Goal: Transaction & Acquisition: Purchase product/service

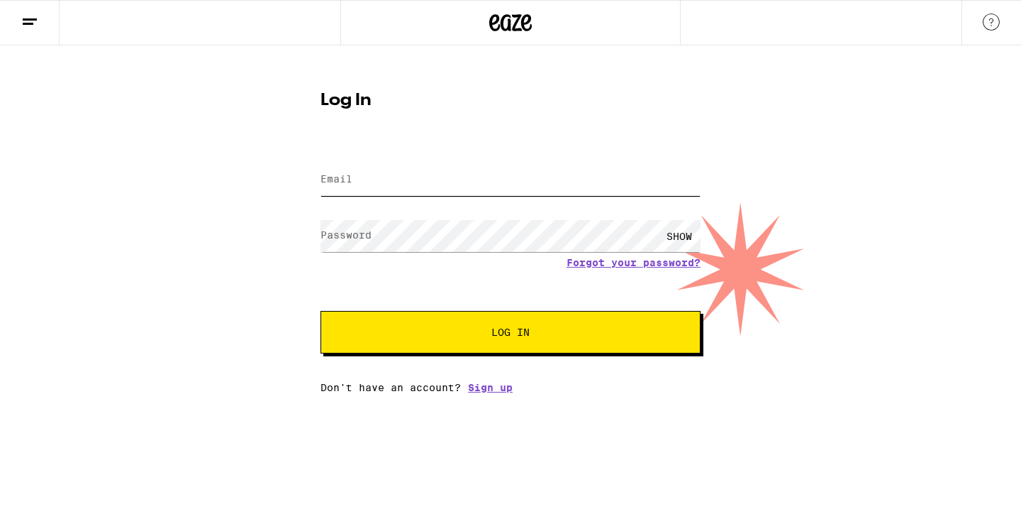
click at [555, 181] on input "Email" at bounding box center [511, 180] width 380 height 32
type input "[EMAIL_ADDRESS][PERSON_NAME][DOMAIN_NAME]"
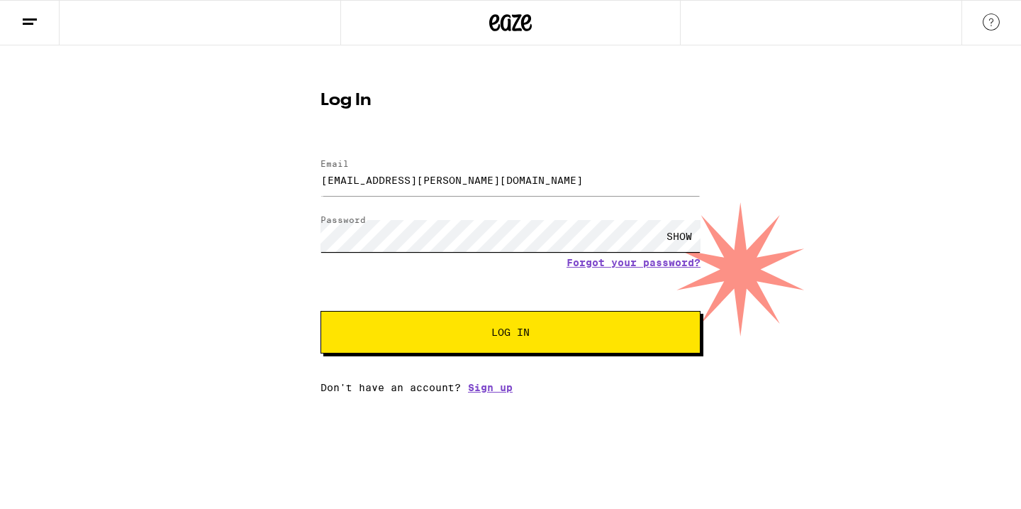
click at [321, 311] on button "Log In" at bounding box center [511, 332] width 380 height 43
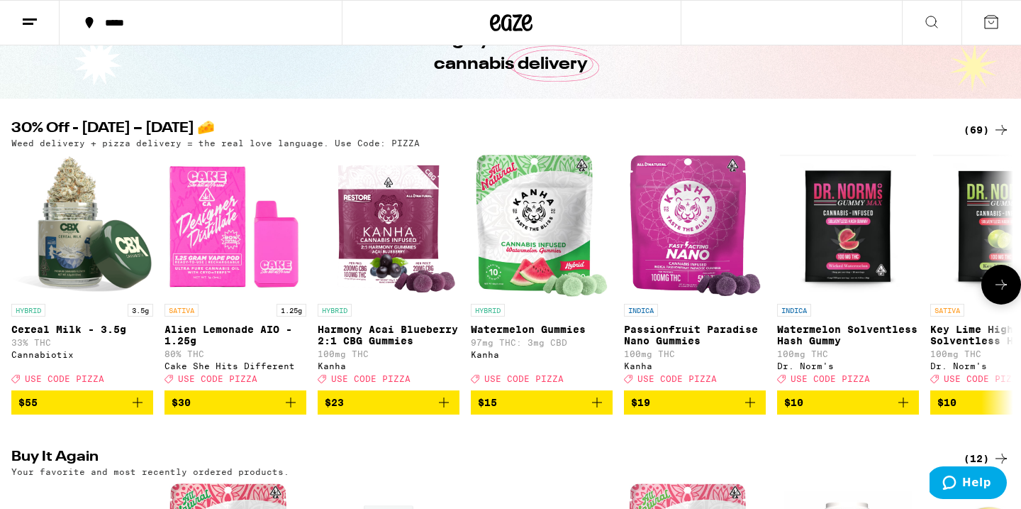
scroll to position [85, 0]
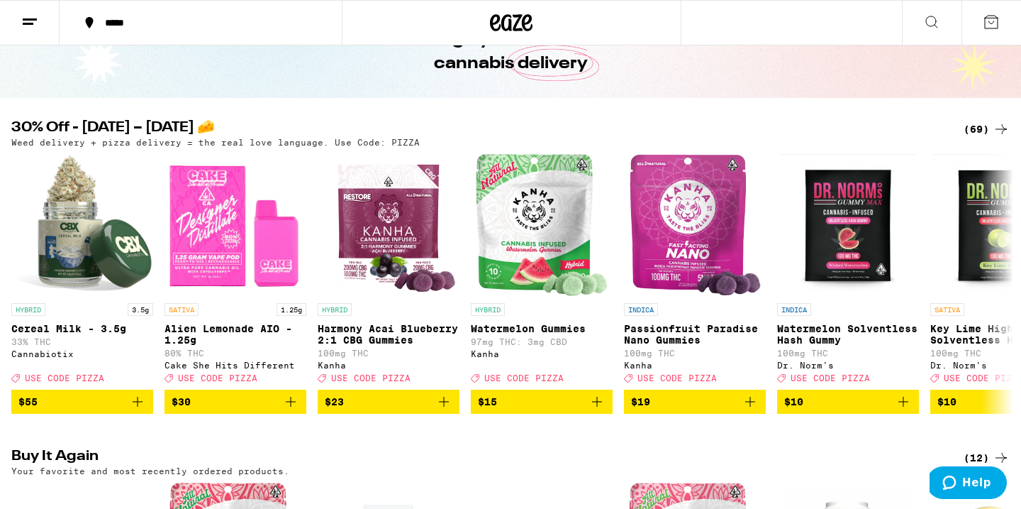
click at [987, 129] on div "(69)" at bounding box center [987, 129] width 46 height 17
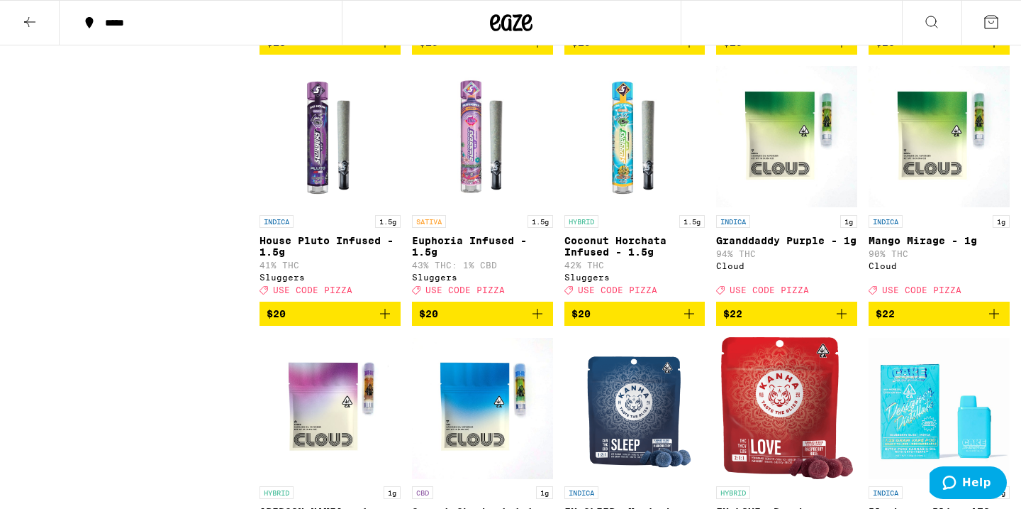
scroll to position [2035, 0]
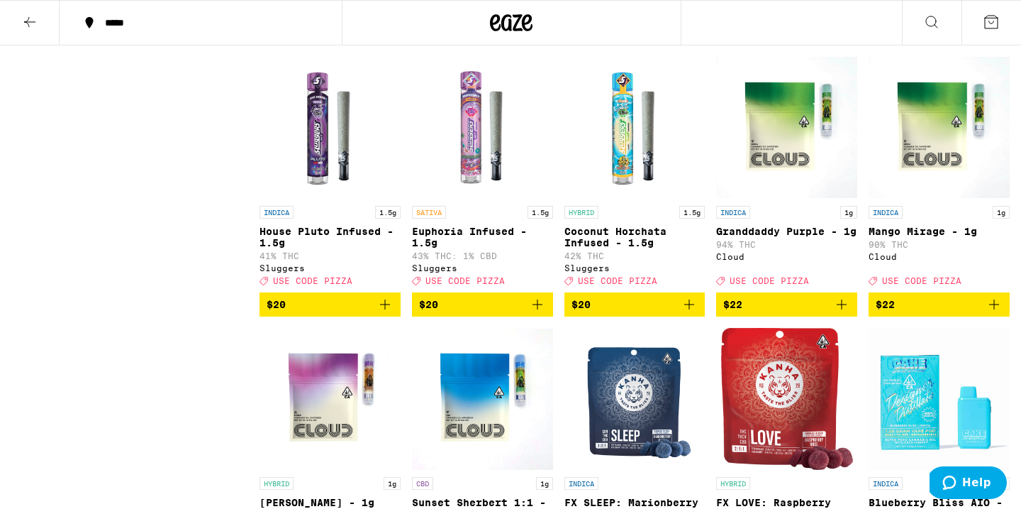
click at [501, 313] on span "$20" at bounding box center [482, 304] width 127 height 17
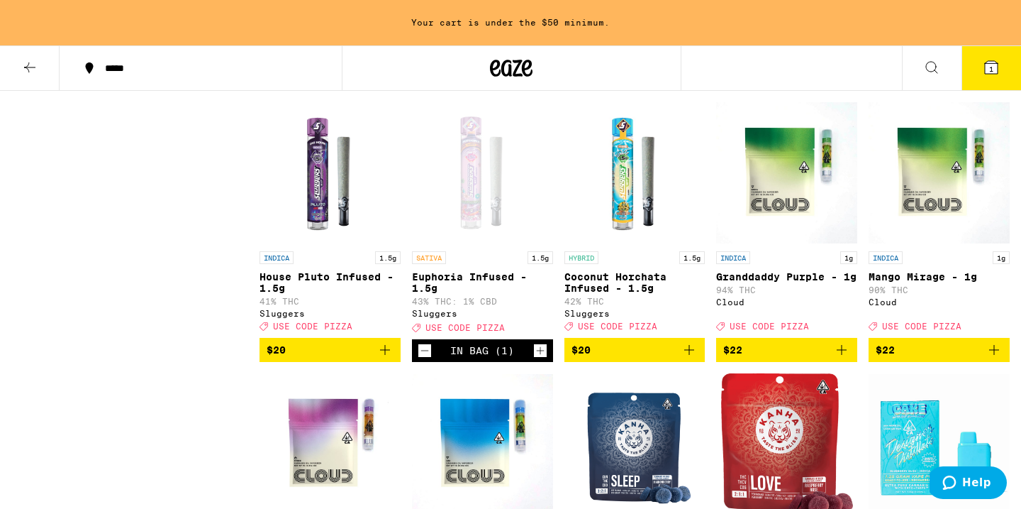
scroll to position [2080, 0]
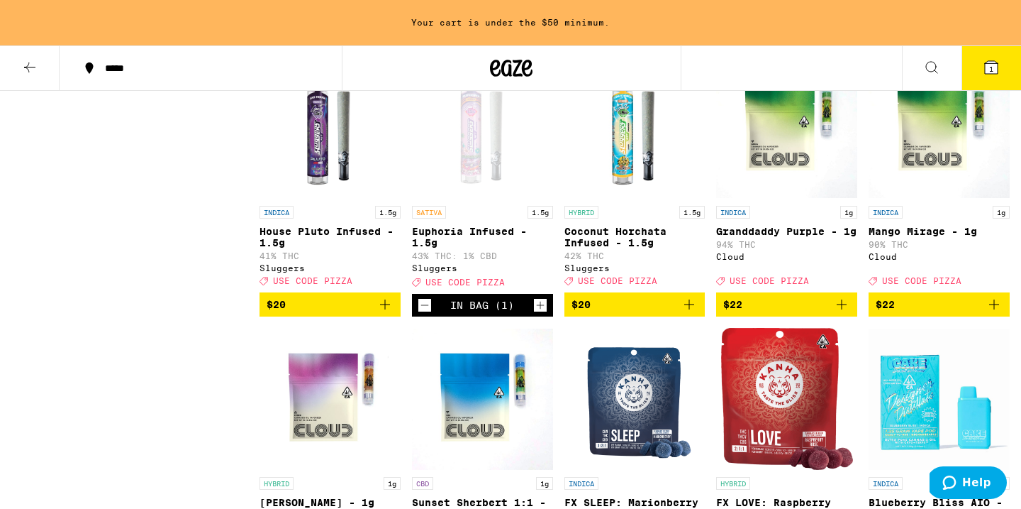
click at [597, 313] on span "$20" at bounding box center [635, 304] width 127 height 17
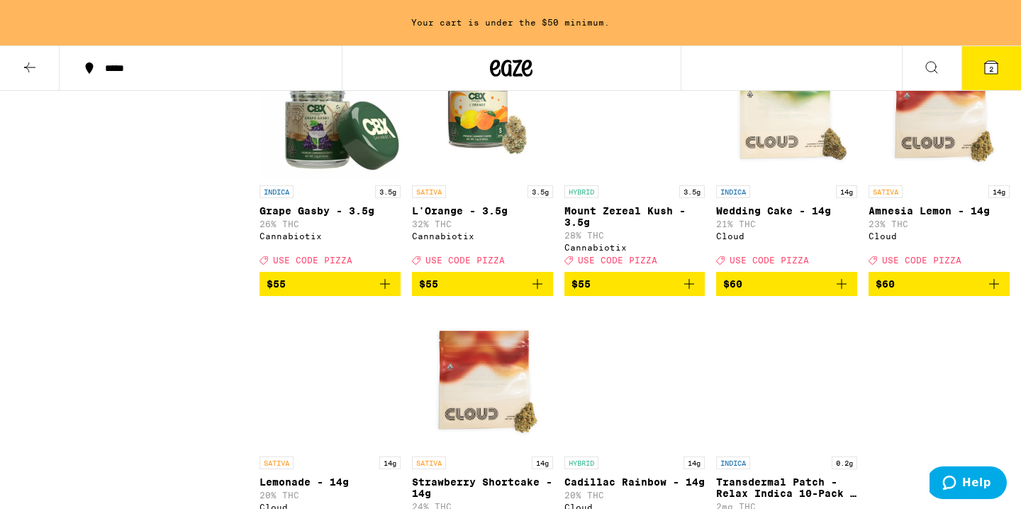
scroll to position [3475, 0]
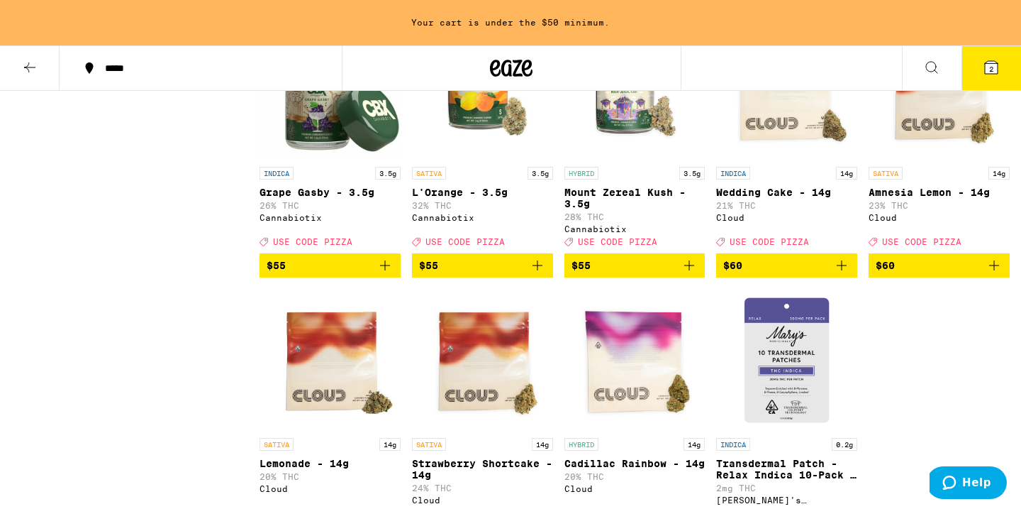
click at [471, 274] on span "$55" at bounding box center [482, 265] width 127 height 17
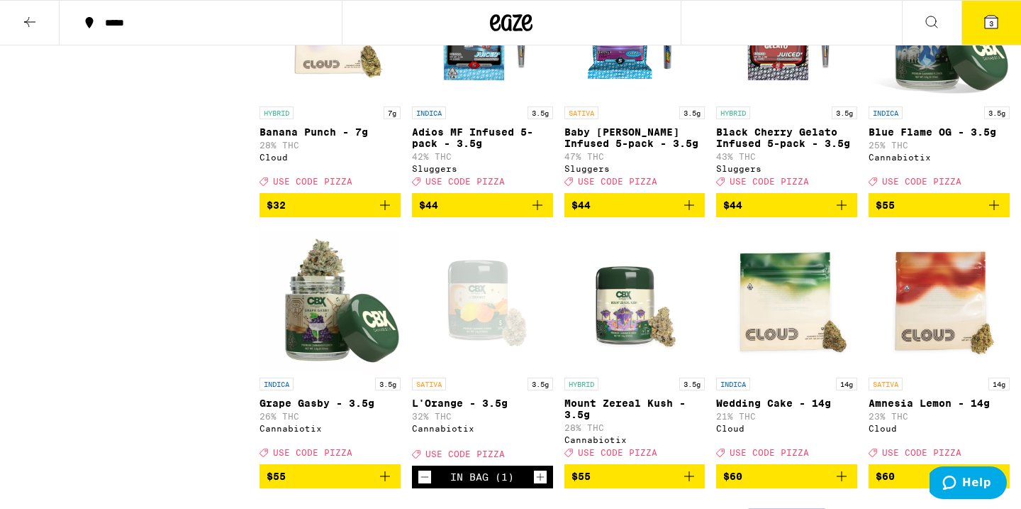
scroll to position [3217, 0]
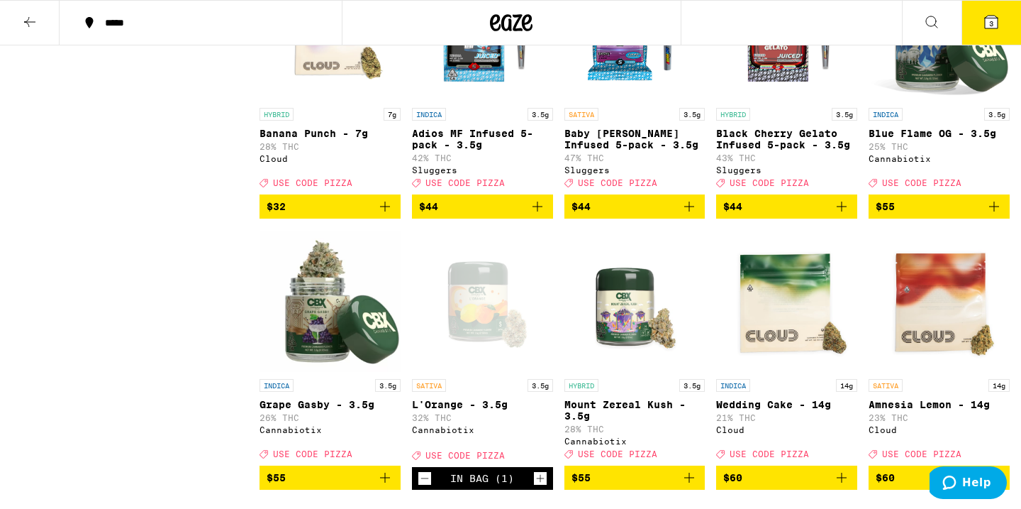
click at [619, 215] on span "$44" at bounding box center [635, 206] width 127 height 17
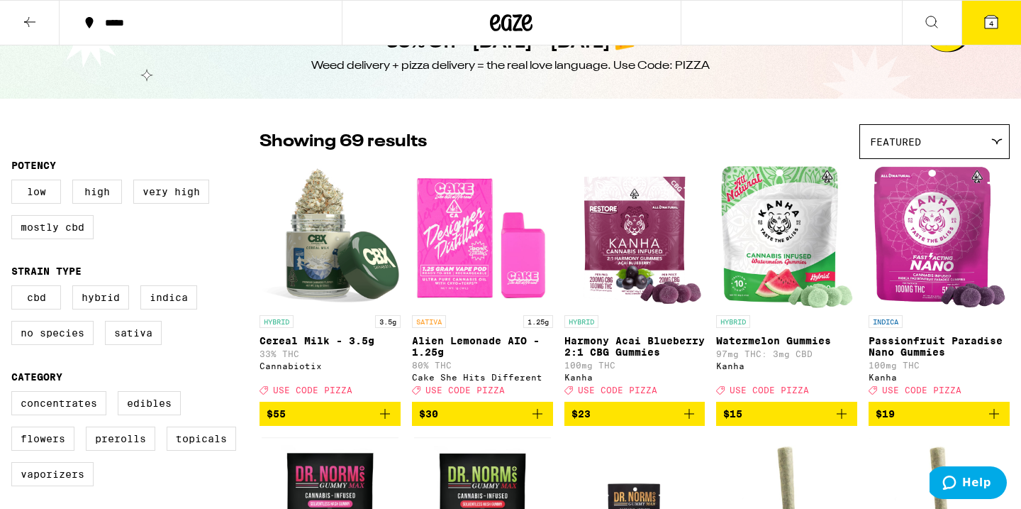
scroll to position [0, 0]
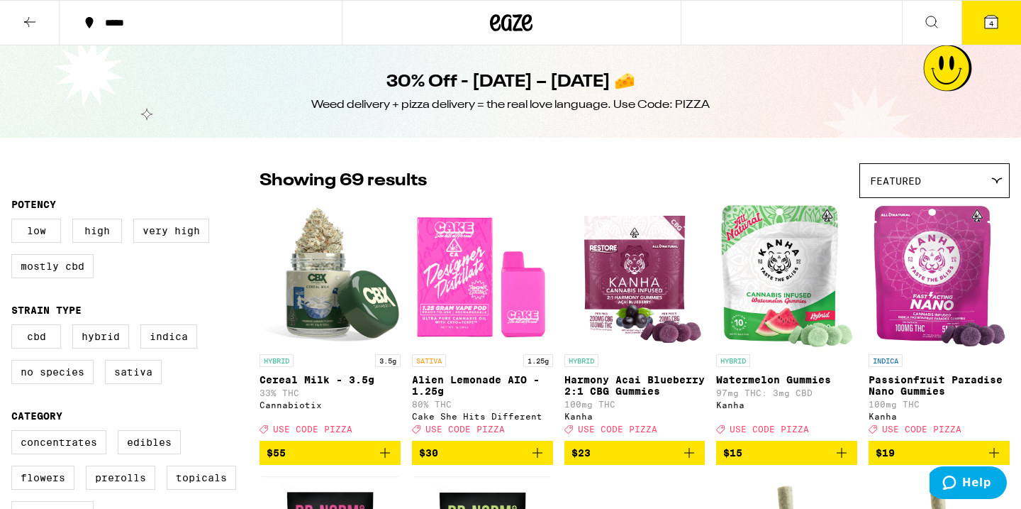
click at [992, 21] on span "4" at bounding box center [991, 23] width 4 height 9
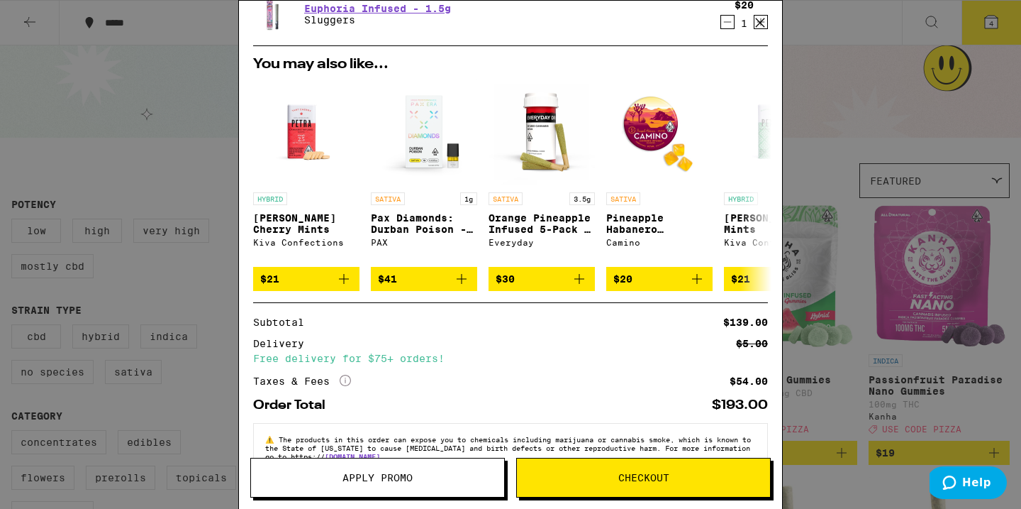
scroll to position [204, 0]
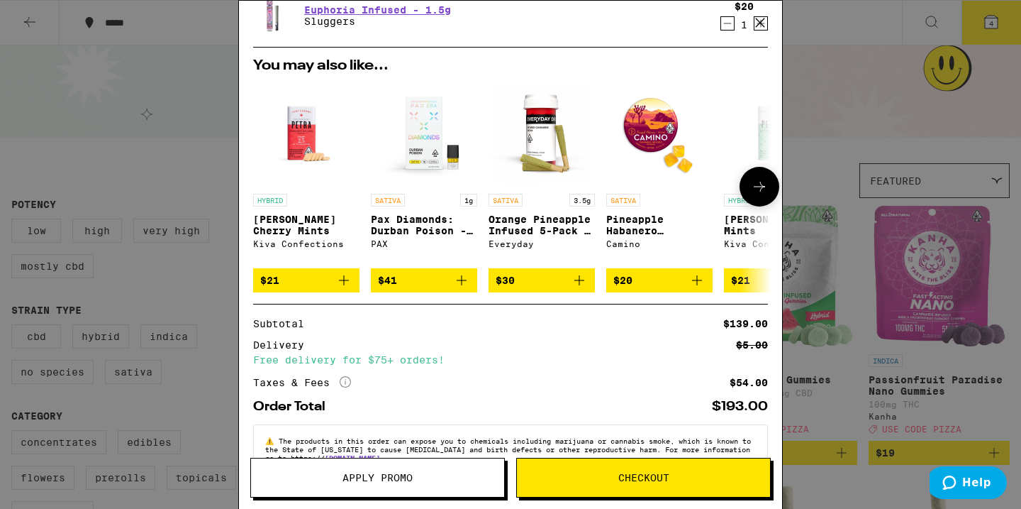
click at [292, 287] on span "$21" at bounding box center [306, 280] width 92 height 17
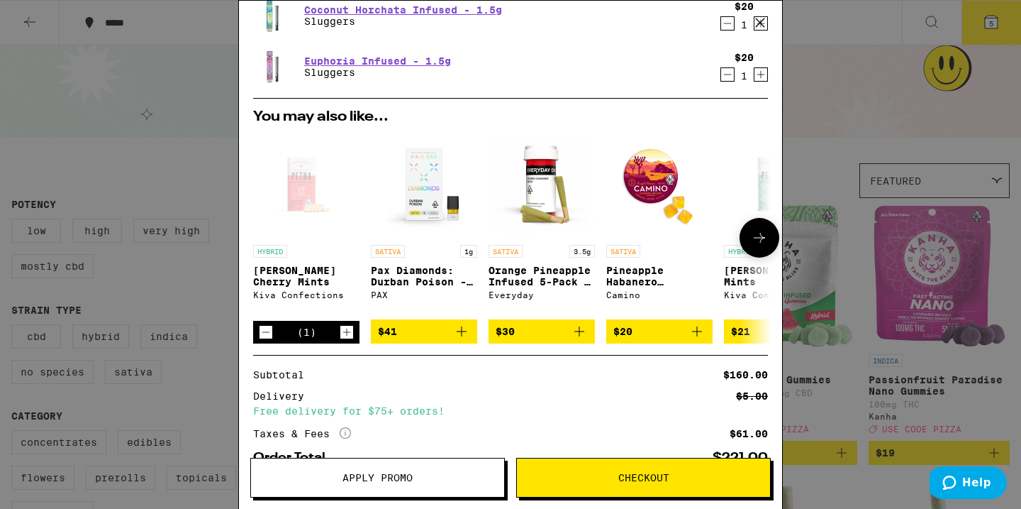
scroll to position [301, 0]
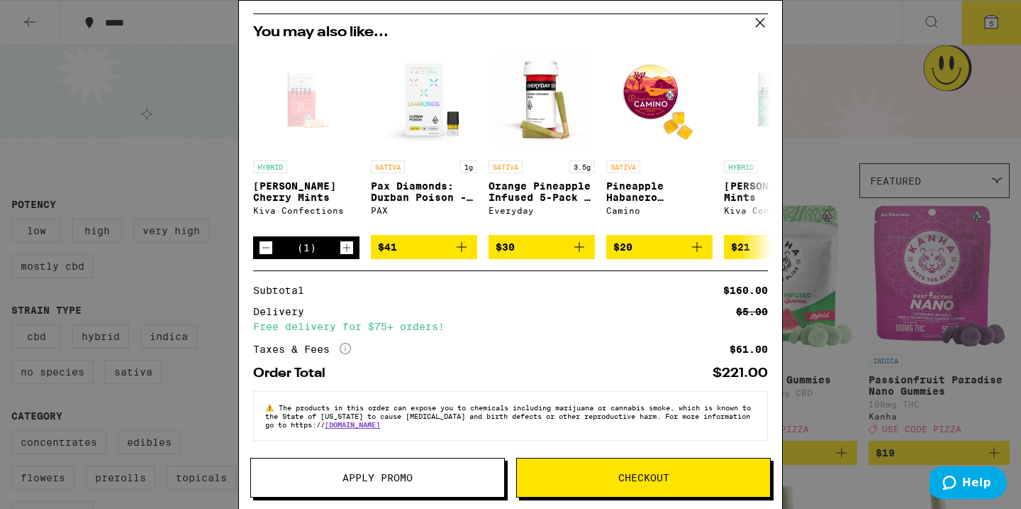
click at [321, 484] on button "Apply Promo" at bounding box center [377, 477] width 255 height 40
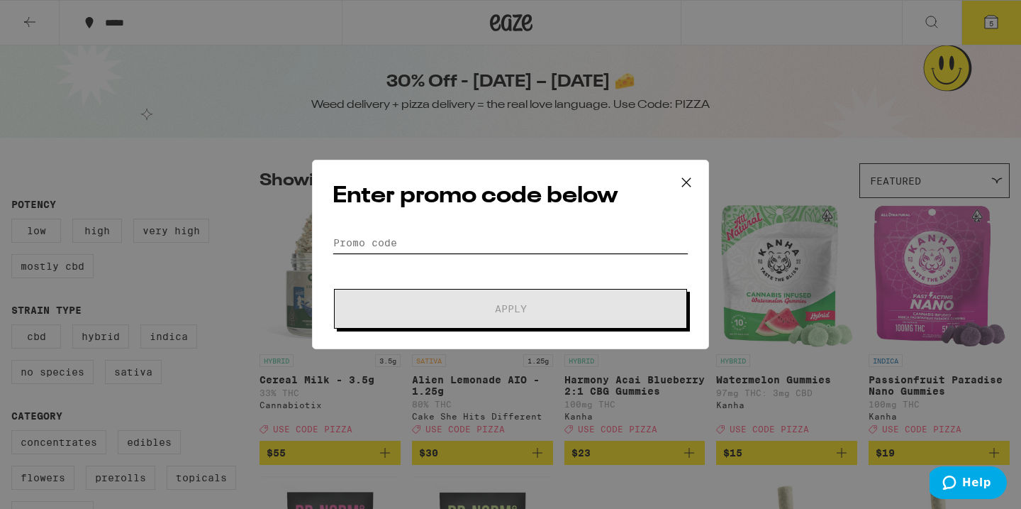
click at [377, 240] on input "Promo Code" at bounding box center [511, 242] width 356 height 21
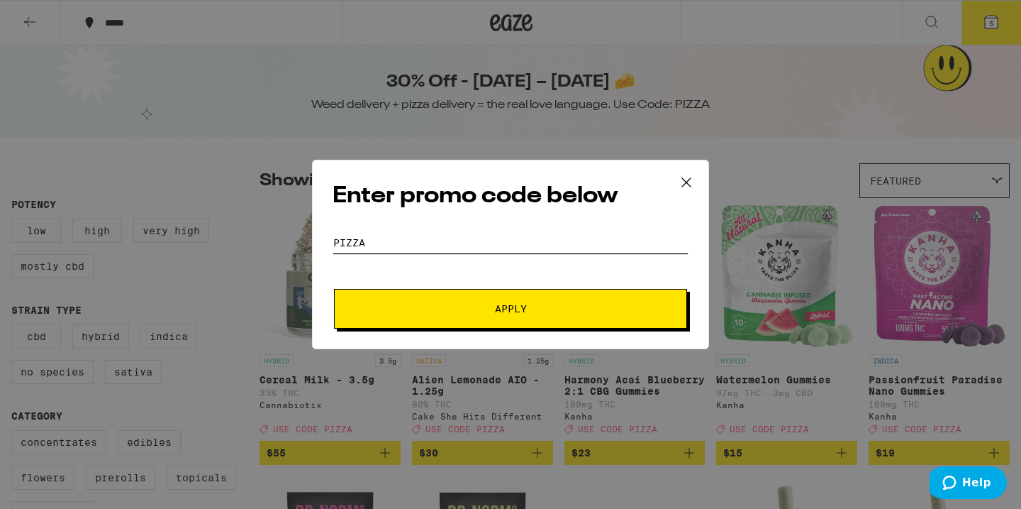
type input "PIZZA"
click at [445, 313] on button "Apply" at bounding box center [510, 309] width 353 height 40
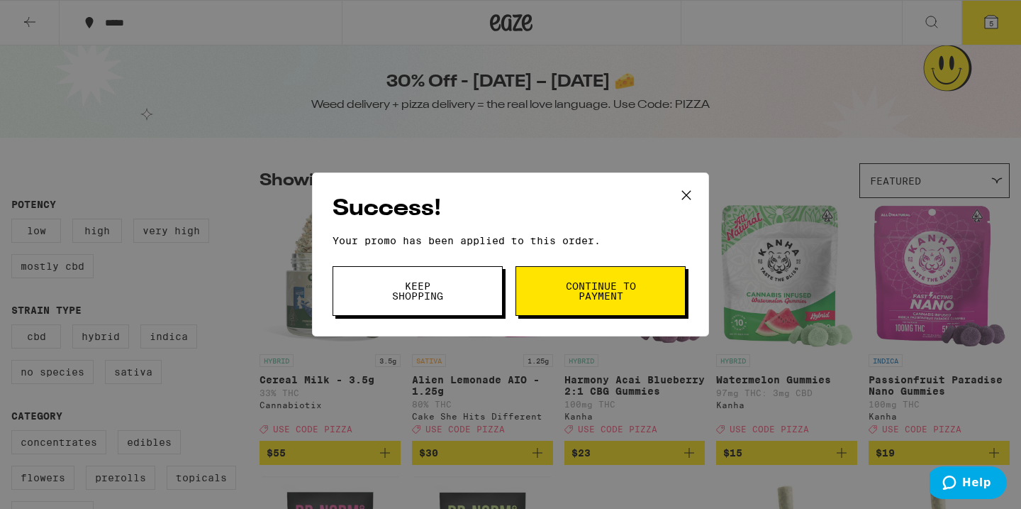
click at [567, 298] on span "Continue to payment" at bounding box center [601, 291] width 72 height 20
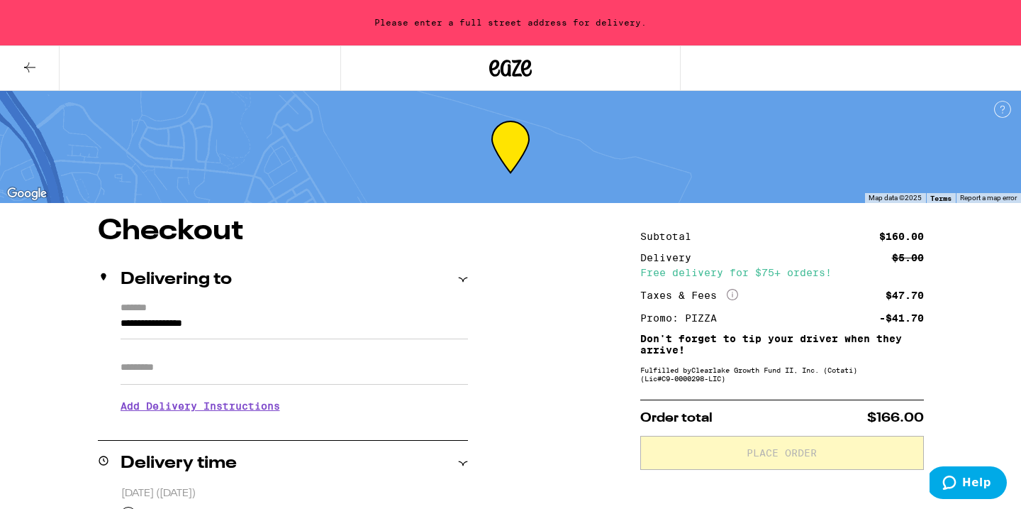
click at [30, 65] on icon at bounding box center [29, 67] width 17 height 17
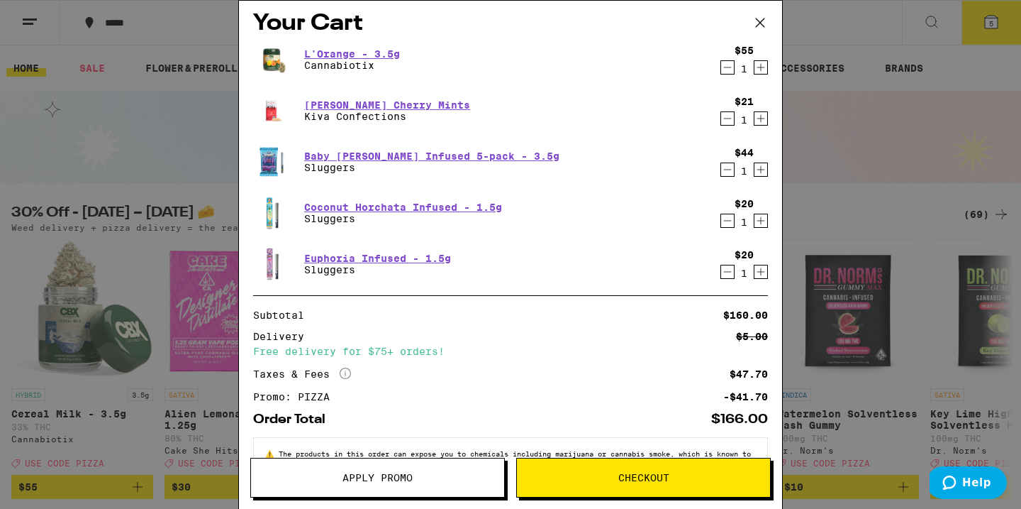
scroll to position [4, 0]
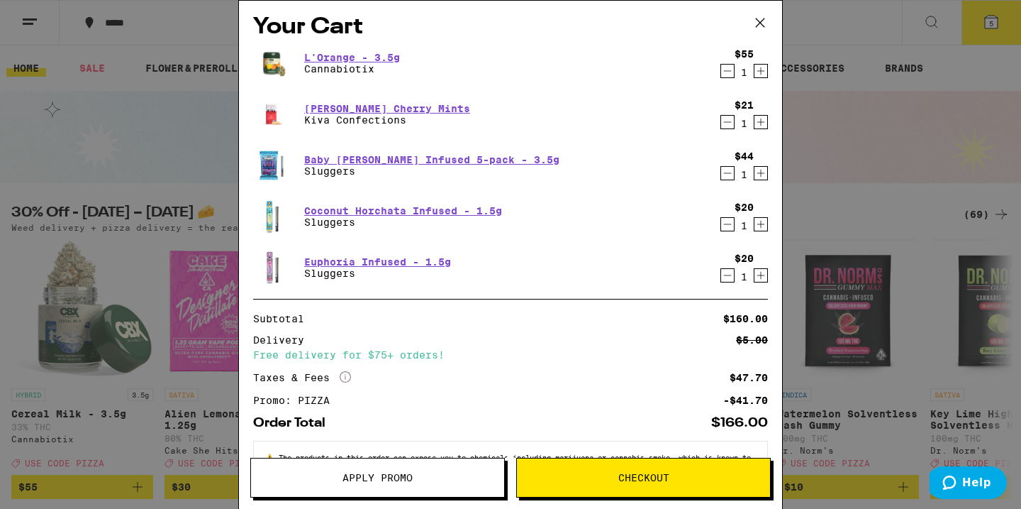
click at [762, 23] on icon at bounding box center [760, 22] width 21 height 21
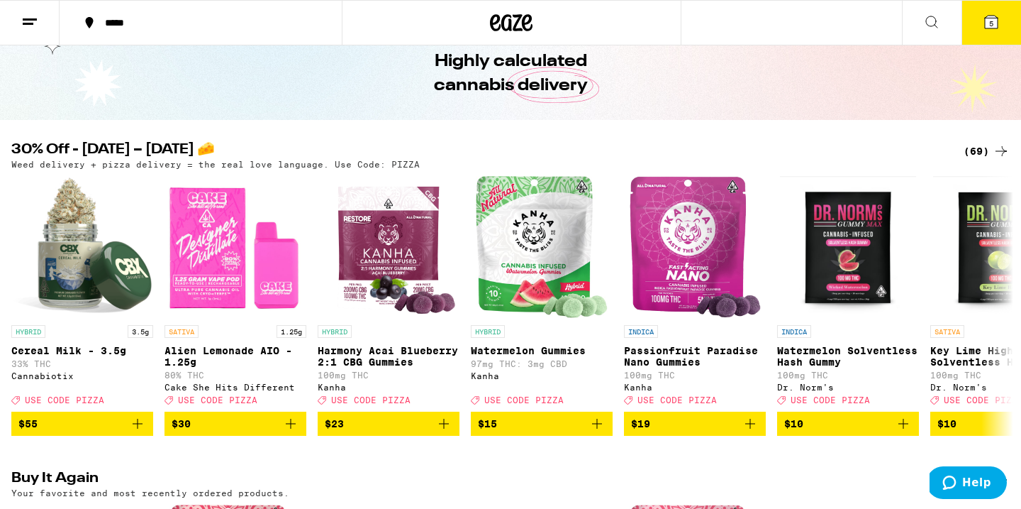
scroll to position [87, 0]
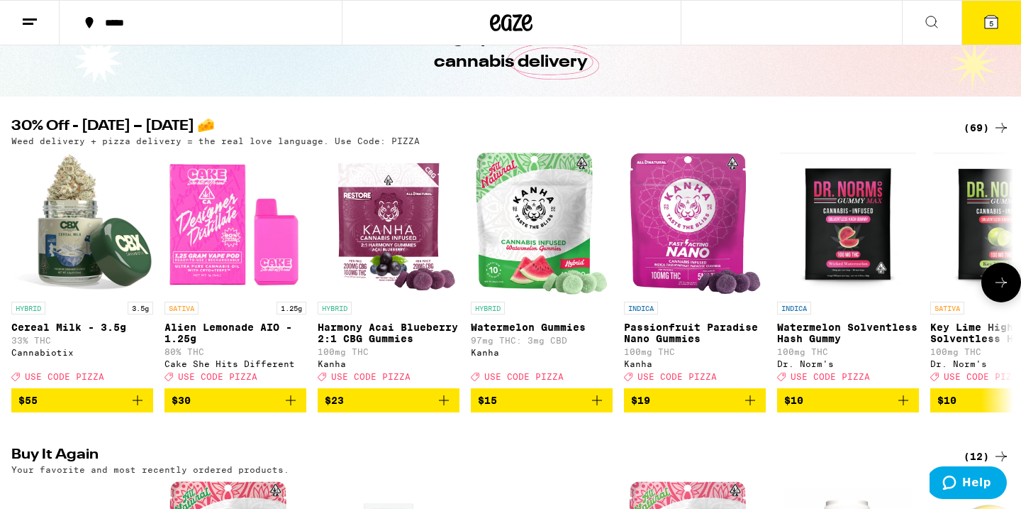
click at [491, 406] on span "$15" at bounding box center [487, 399] width 19 height 11
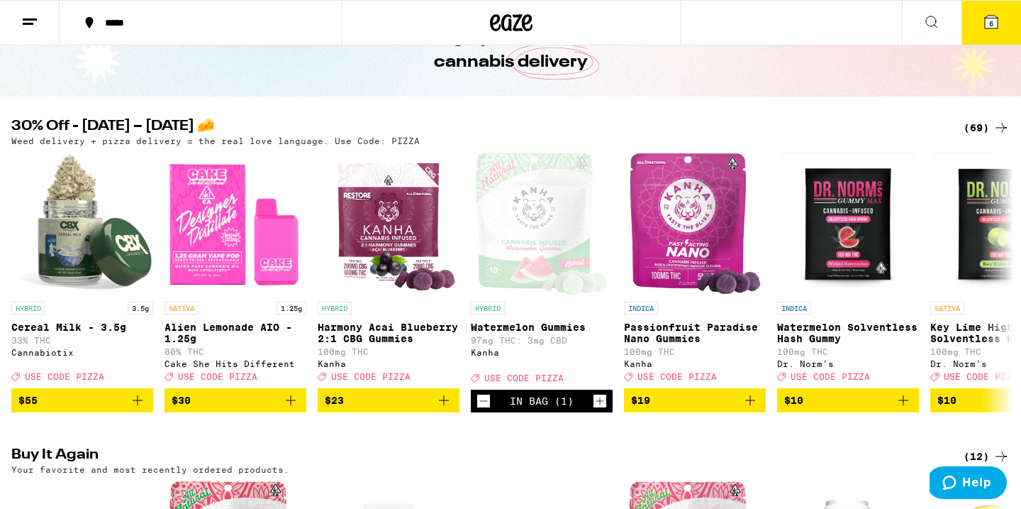
click at [982, 127] on div "(69)" at bounding box center [987, 127] width 46 height 17
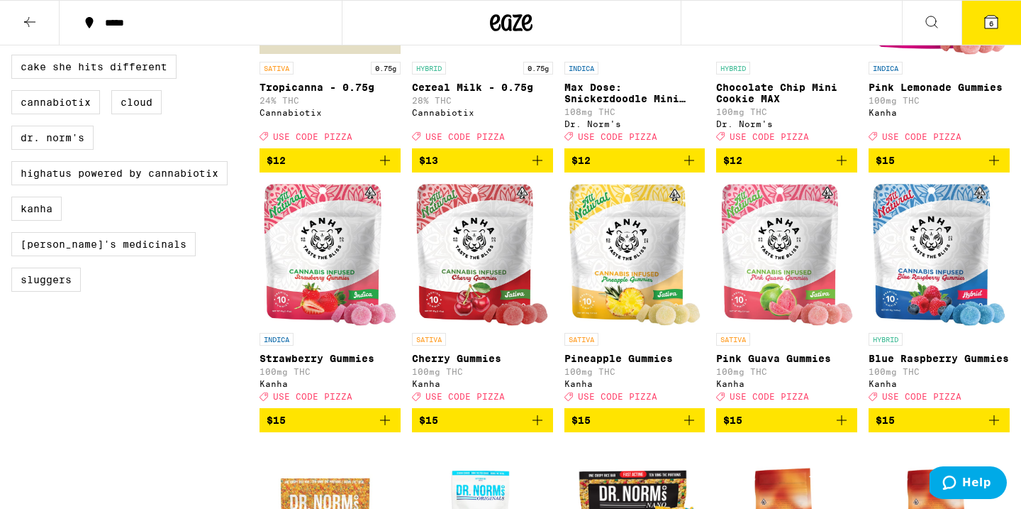
scroll to position [831, 0]
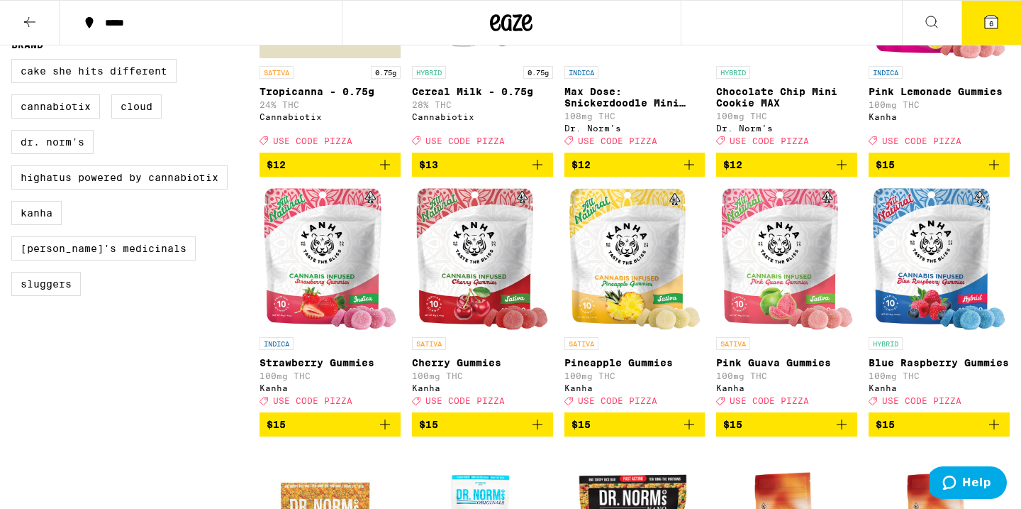
click at [755, 433] on span "$15" at bounding box center [786, 424] width 127 height 17
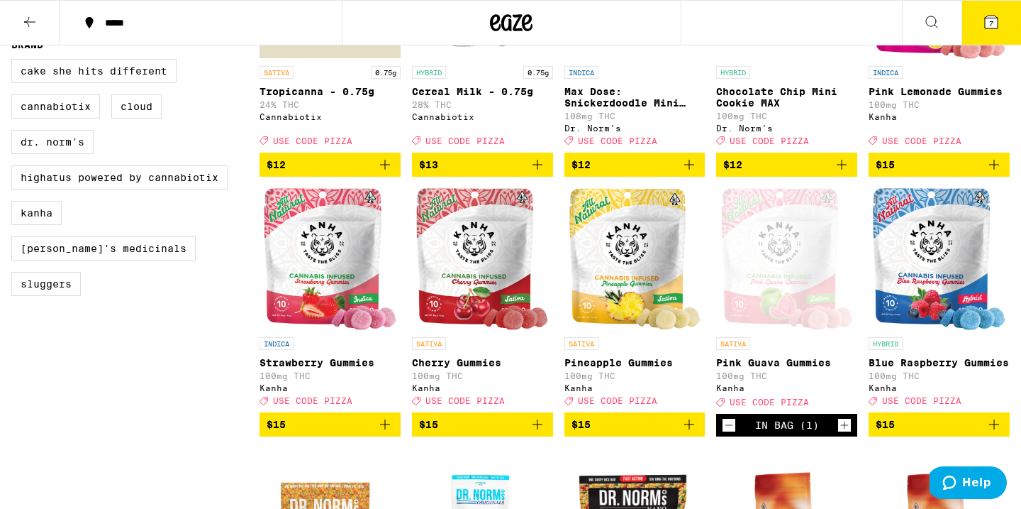
click at [991, 26] on span "7" at bounding box center [991, 23] width 4 height 9
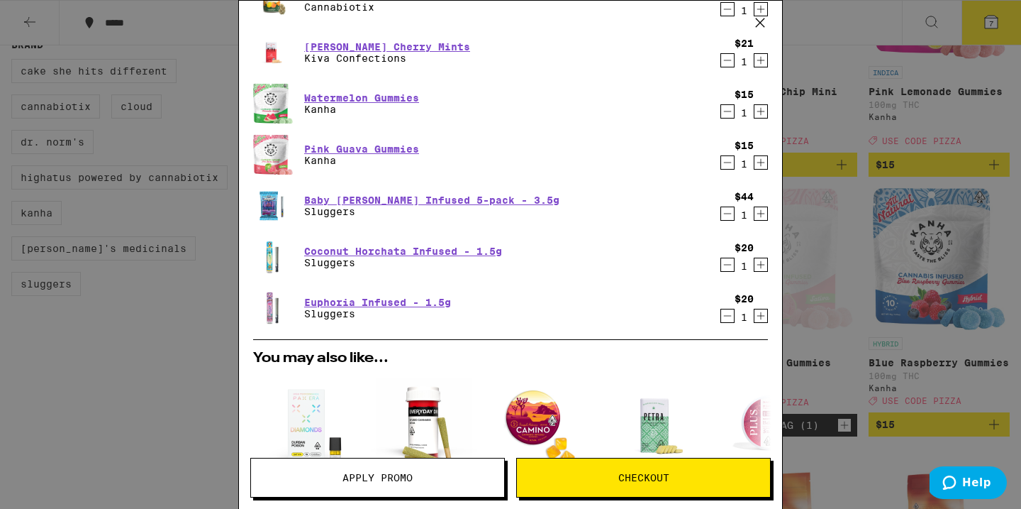
scroll to position [68, 0]
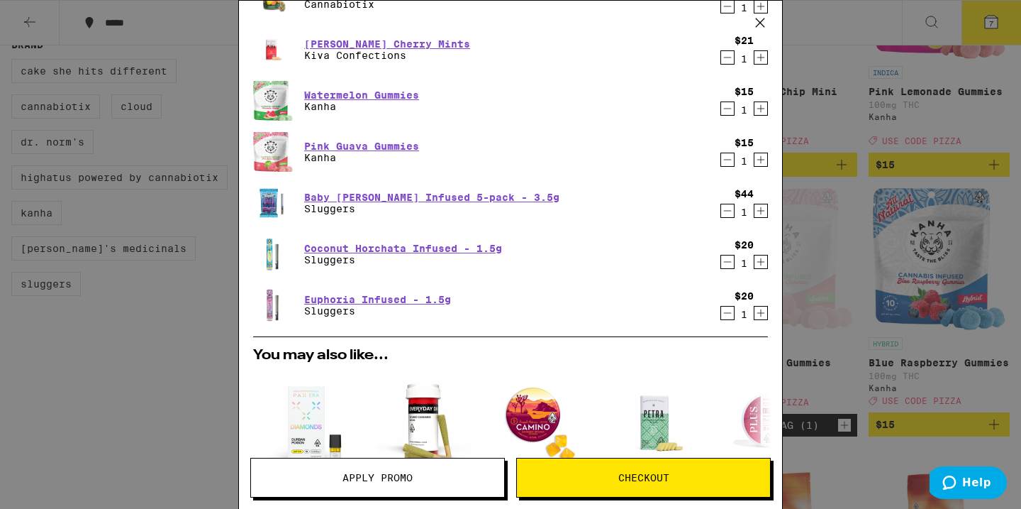
click at [726, 162] on icon "Decrement" at bounding box center [727, 159] width 13 height 17
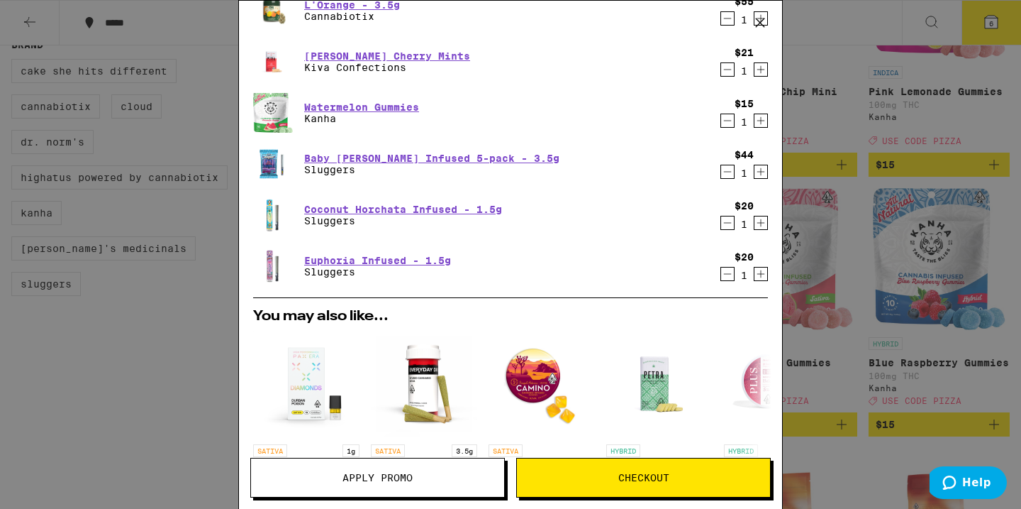
scroll to position [0, 0]
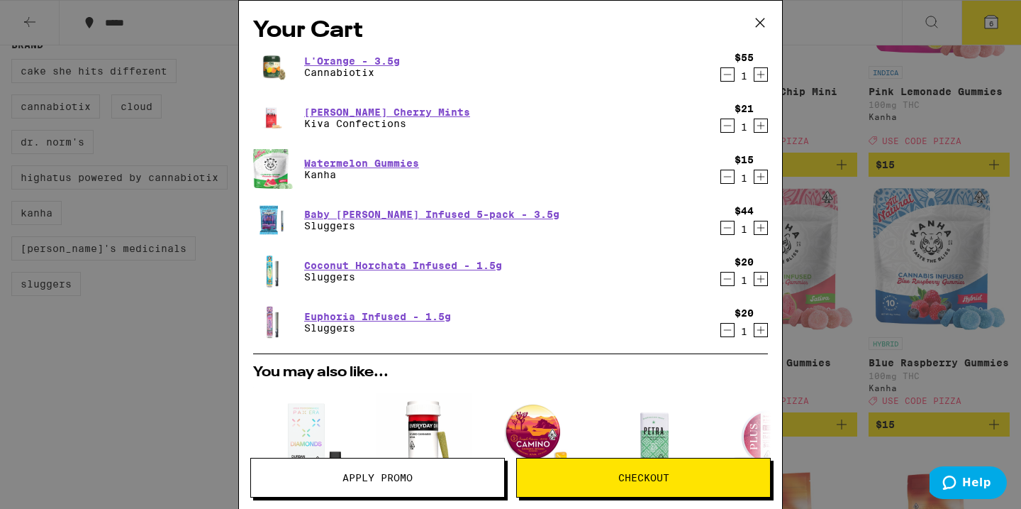
click at [701, 477] on span "Checkout" at bounding box center [643, 477] width 253 height 10
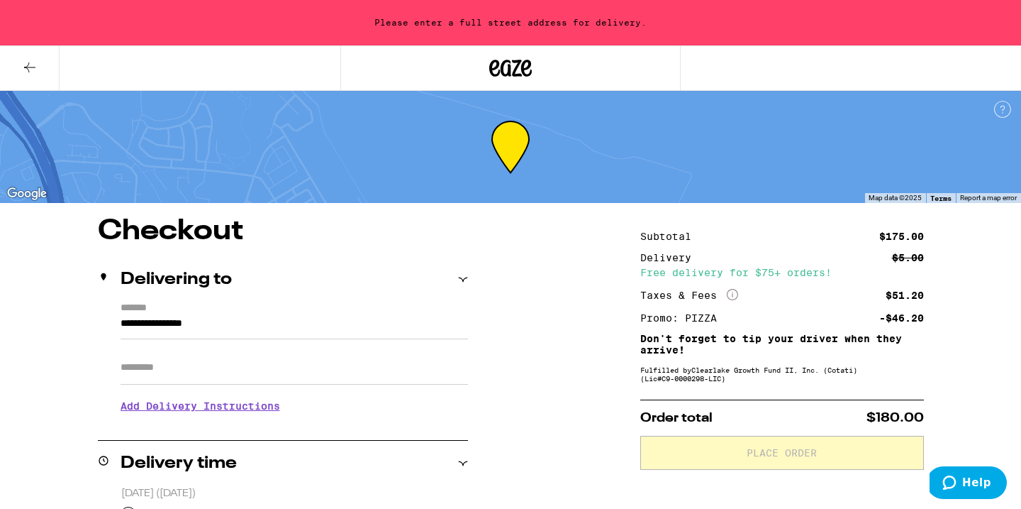
click at [261, 317] on input "**********" at bounding box center [295, 327] width 348 height 24
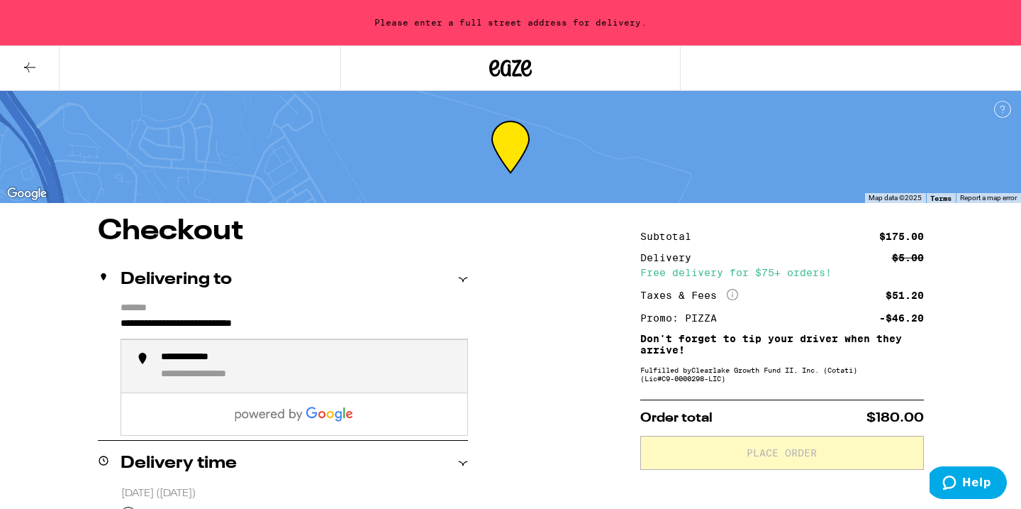
click at [216, 362] on div "**********" at bounding box center [203, 357] width 84 height 13
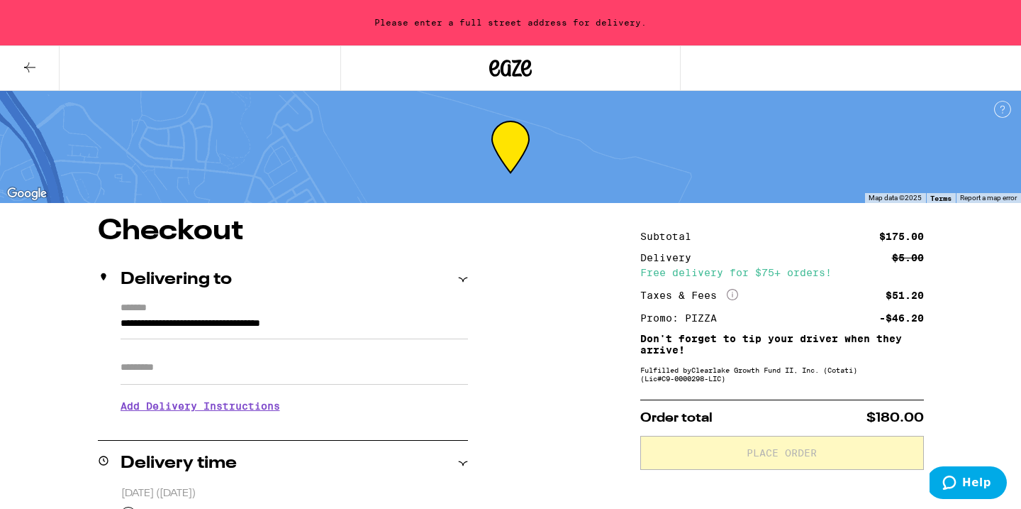
type input "**********"
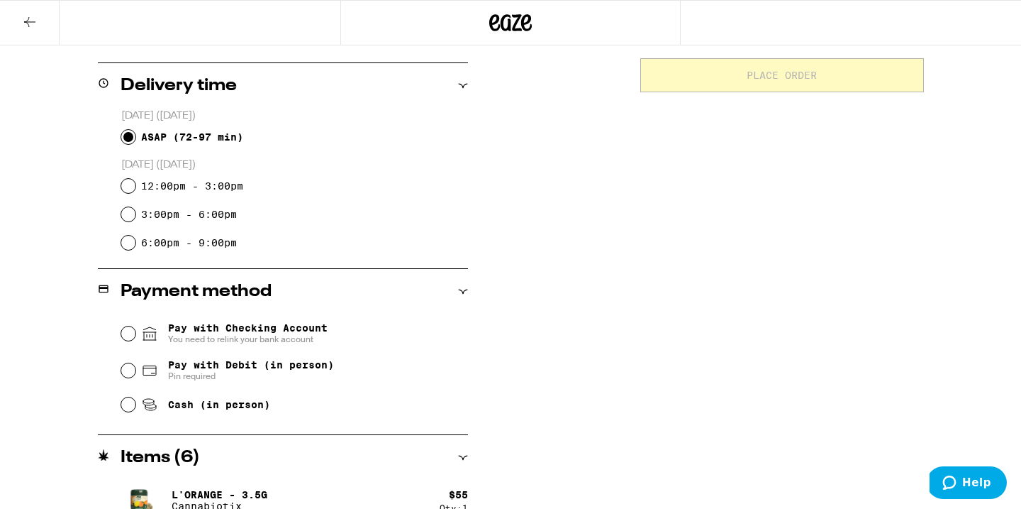
scroll to position [333, 0]
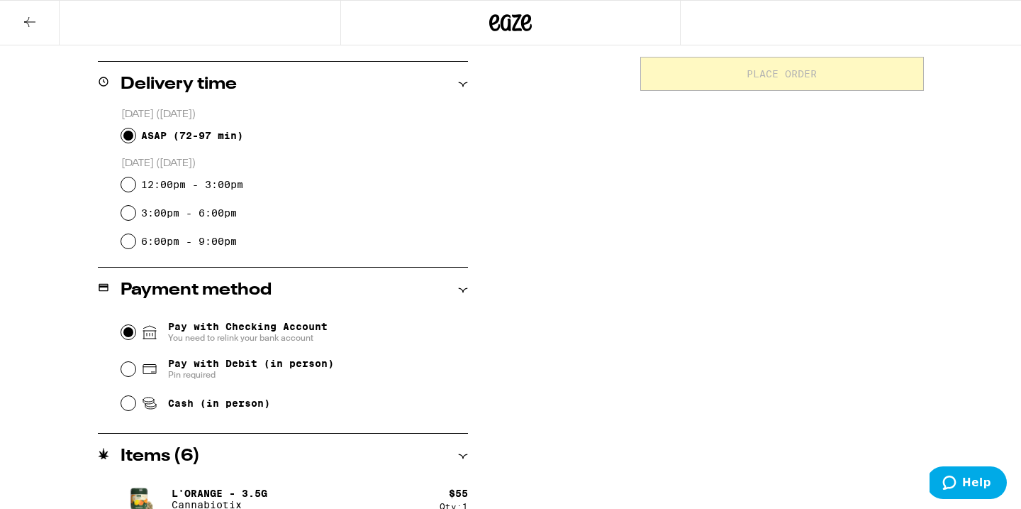
click at [130, 332] on input "Pay with Checking Account You need to relink your bank account" at bounding box center [128, 332] width 14 height 14
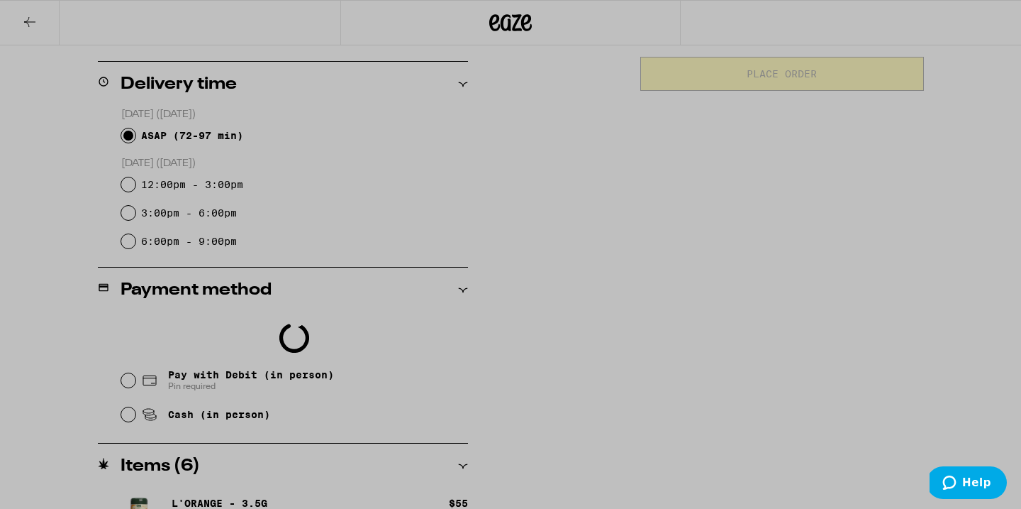
click at [127, 381] on div at bounding box center [510, 254] width 1021 height 509
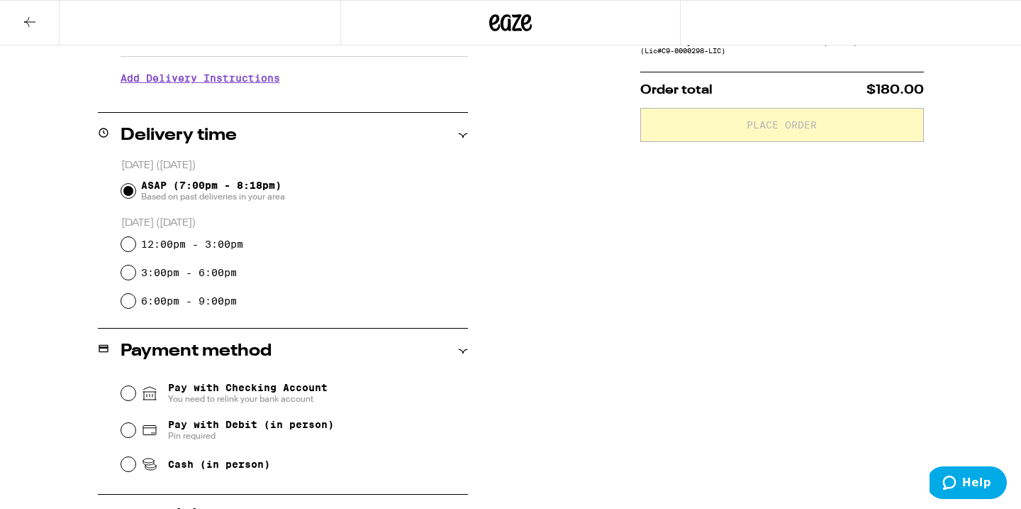
scroll to position [397, 0]
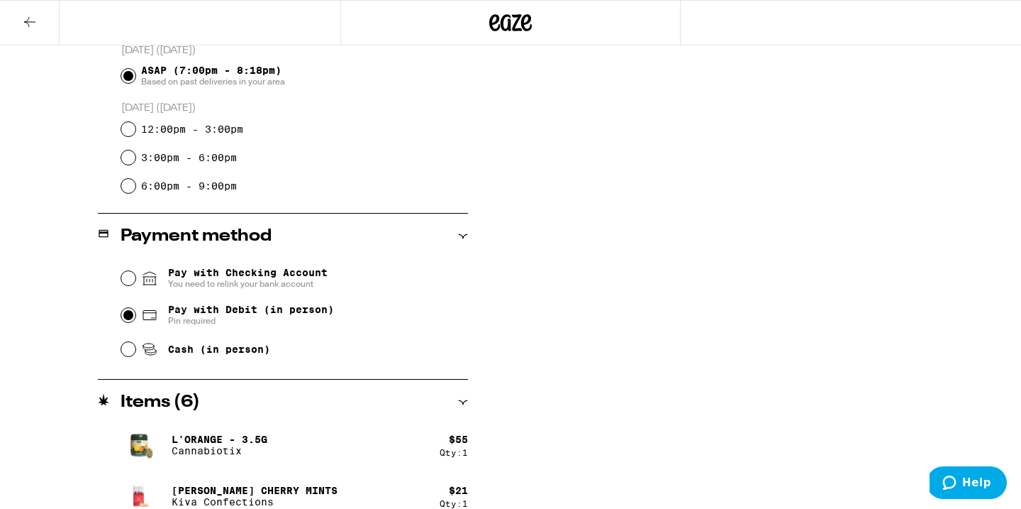
click at [127, 316] on input "Pay with Debit (in person) Pin required" at bounding box center [128, 315] width 14 height 14
radio input "true"
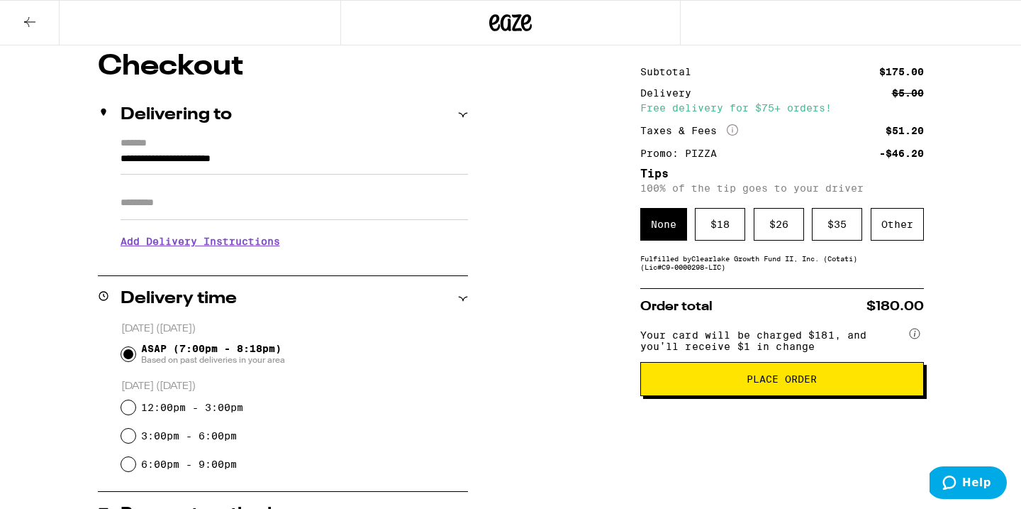
scroll to position [118, 0]
click at [830, 392] on button "Place Order" at bounding box center [782, 379] width 284 height 34
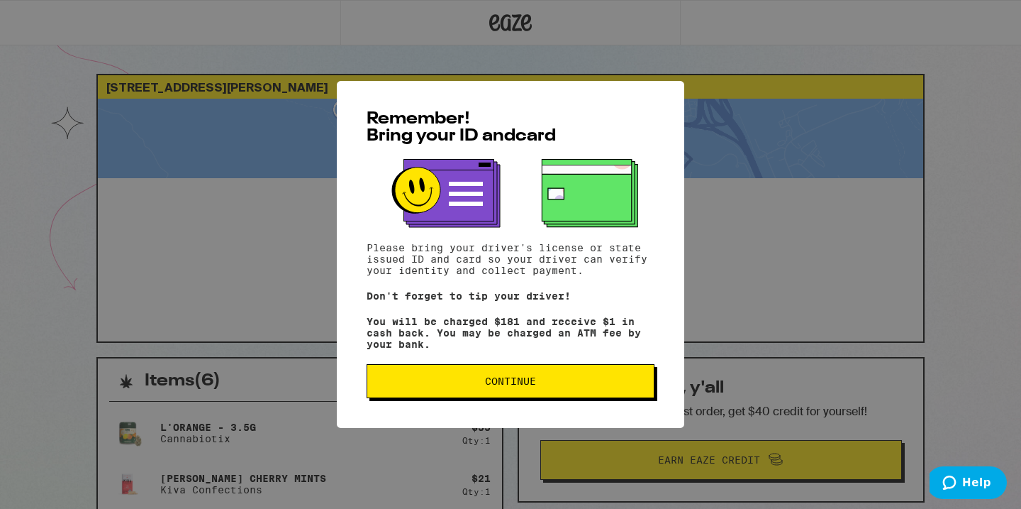
click at [631, 380] on span "Continue" at bounding box center [511, 381] width 264 height 10
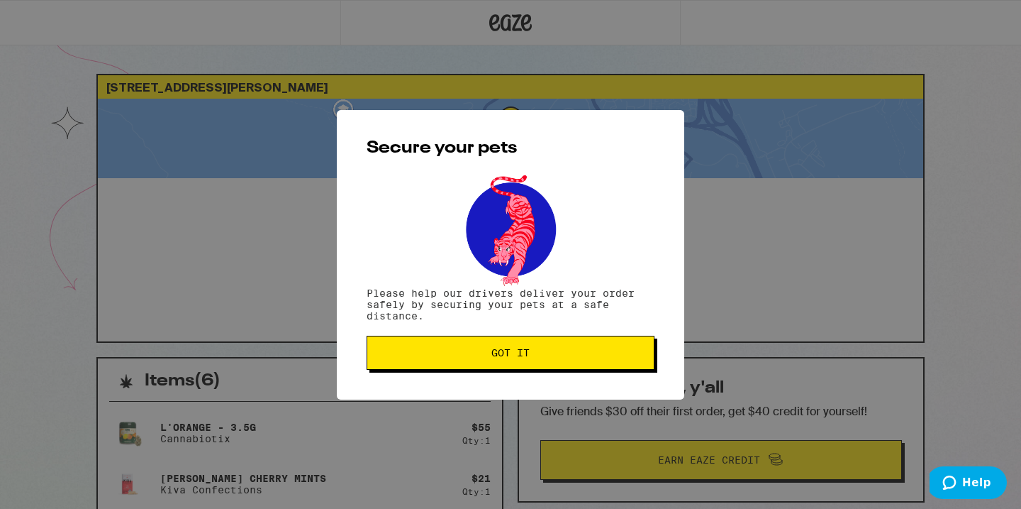
click at [603, 360] on button "Got it" at bounding box center [511, 352] width 288 height 34
